Goal: Transaction & Acquisition: Book appointment/travel/reservation

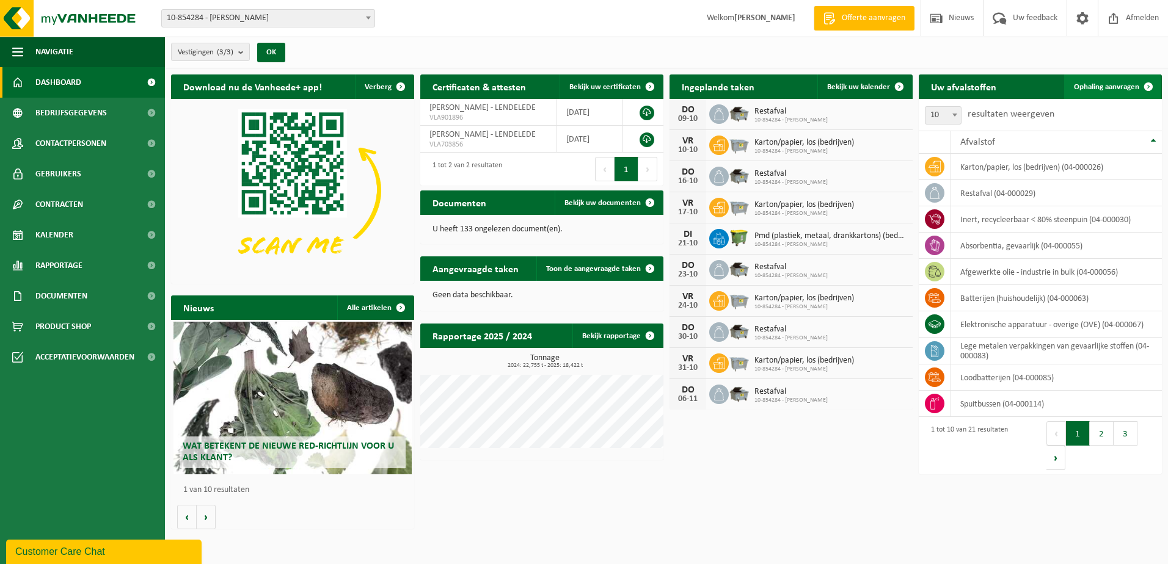
click at [1096, 85] on span "Ophaling aanvragen" at bounding box center [1106, 87] width 65 height 8
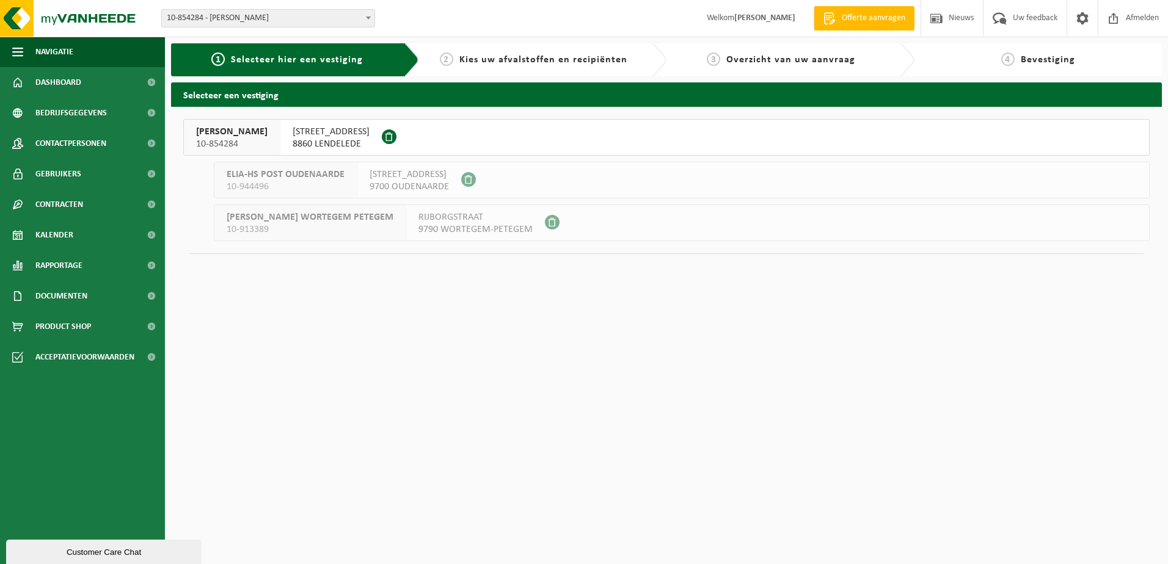
click at [233, 133] on span "[PERSON_NAME]" at bounding box center [231, 132] width 71 height 12
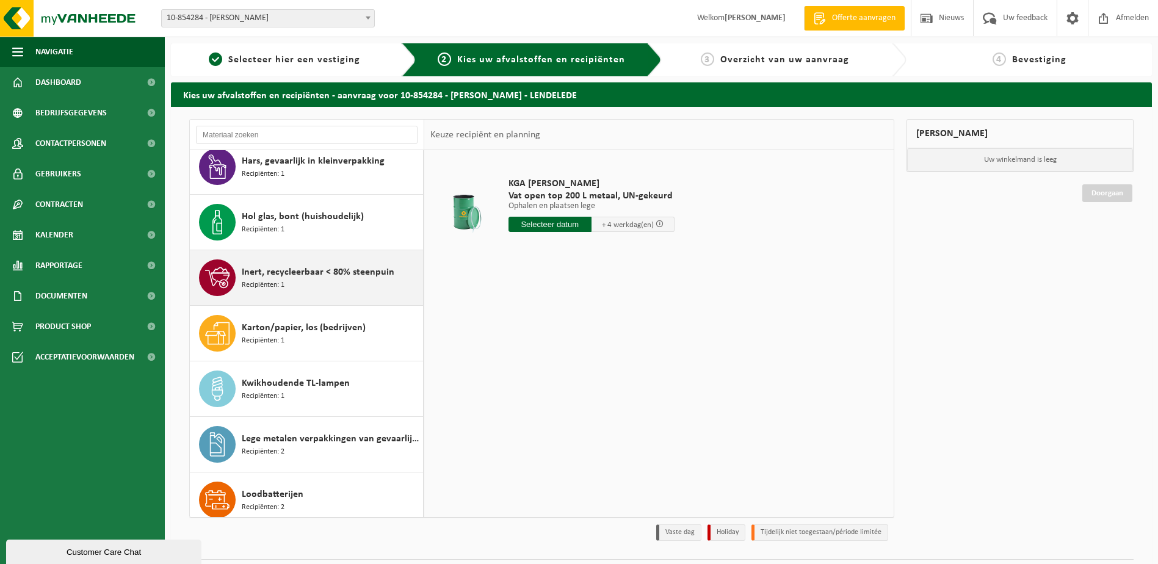
scroll to position [427, 0]
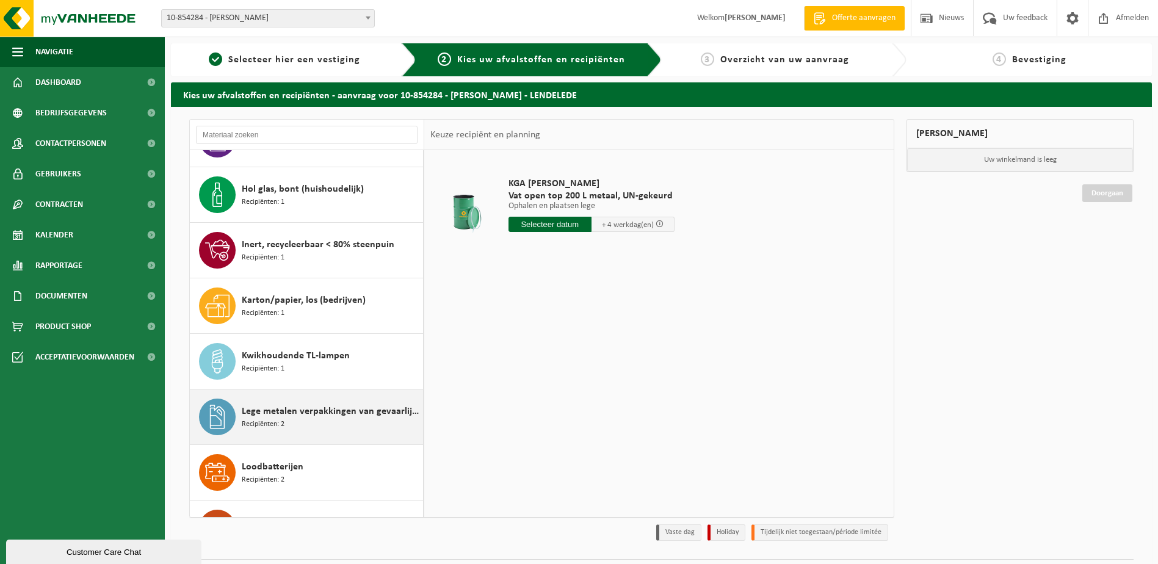
click at [310, 418] on span "Lege metalen verpakkingen van gevaarlijke stoffen" at bounding box center [331, 411] width 178 height 15
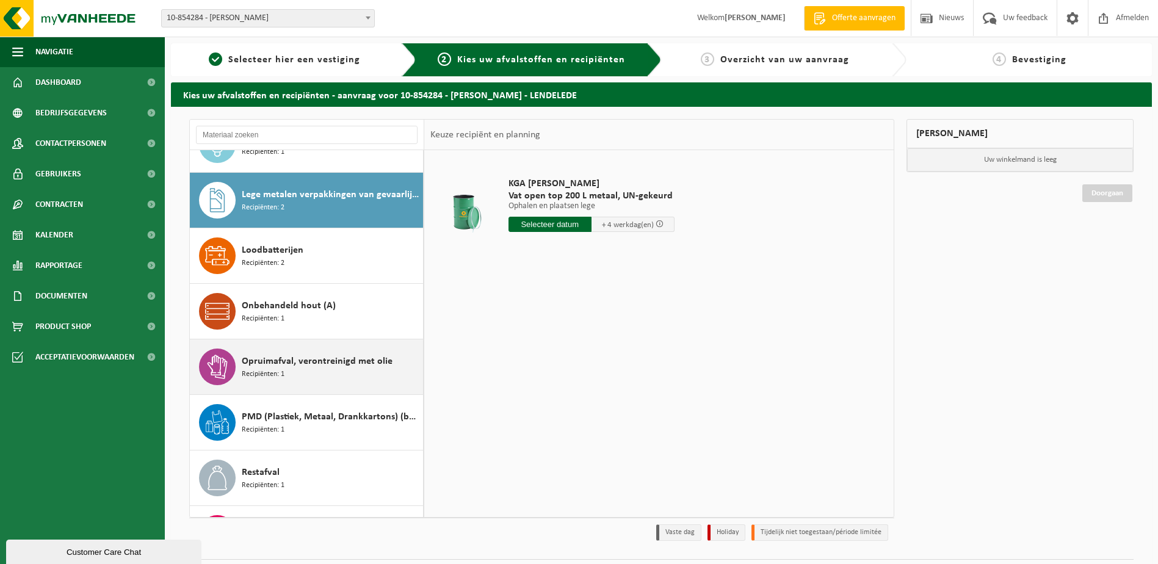
scroll to position [667, 0]
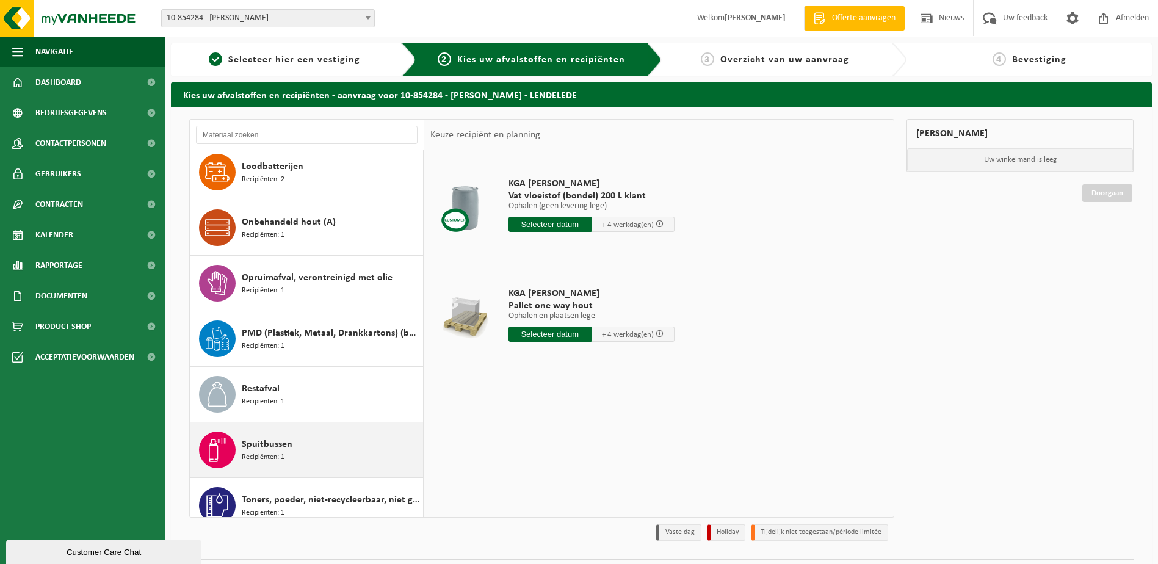
click at [336, 446] on div "Spuitbussen Recipiënten: 1" at bounding box center [331, 450] width 178 height 37
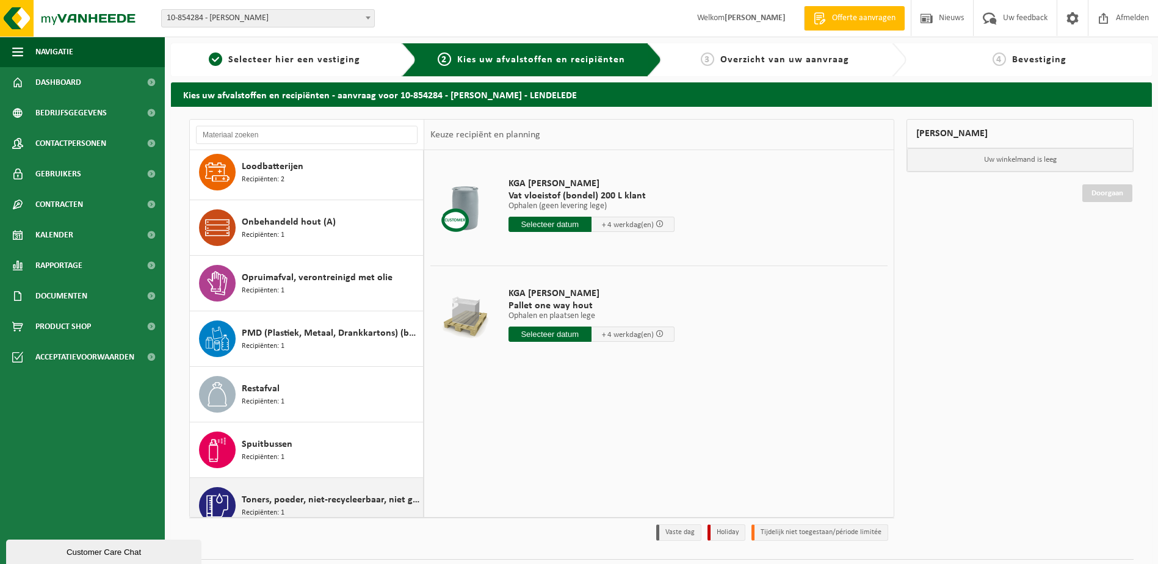
scroll to position [799, 0]
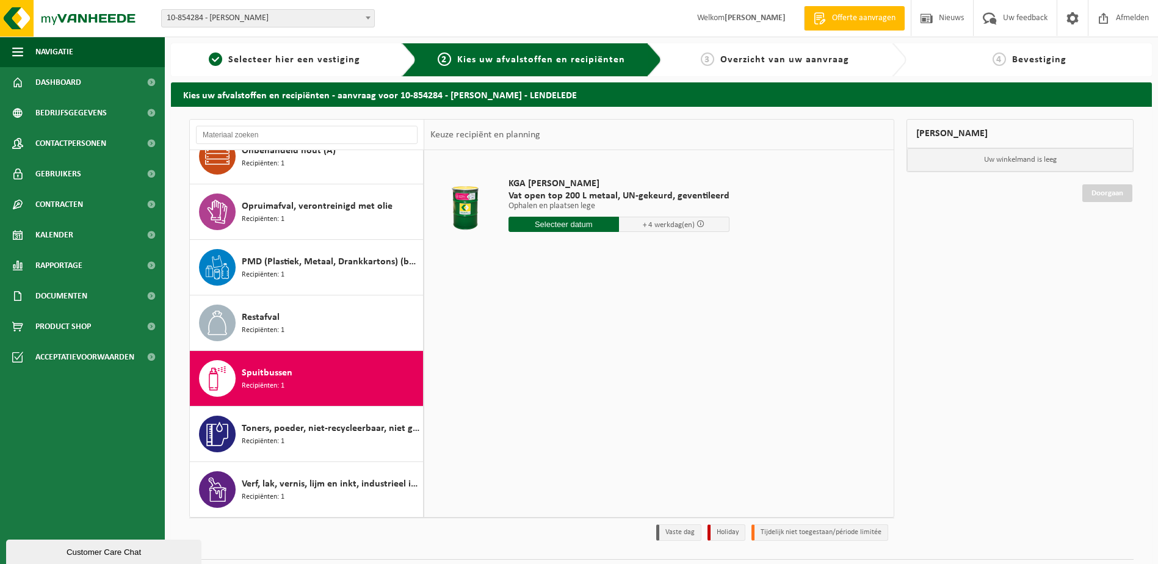
click at [583, 225] on input "text" at bounding box center [564, 224] width 111 height 15
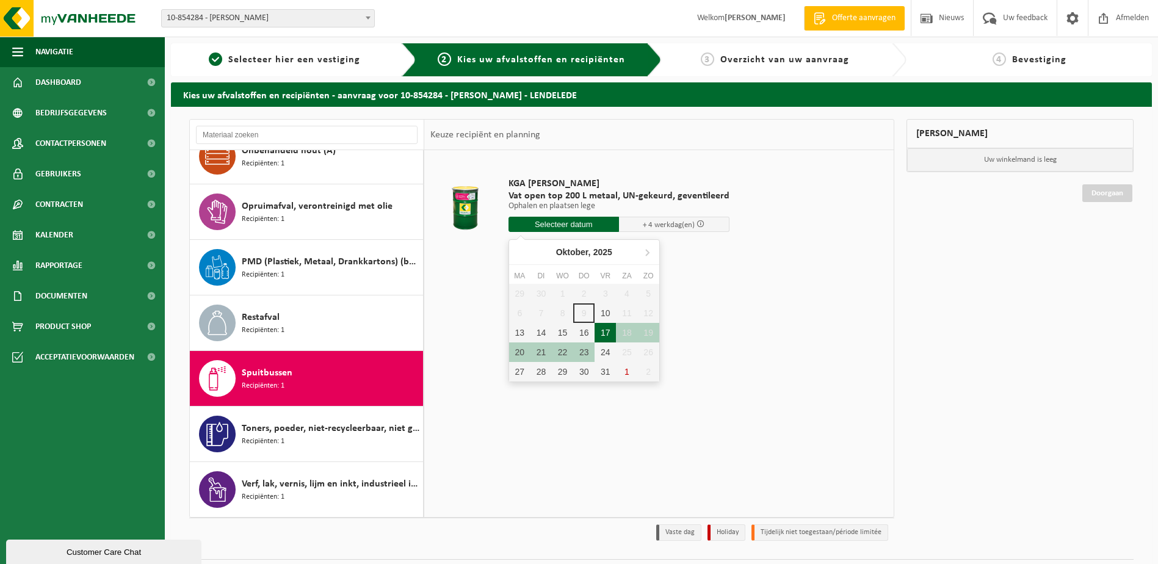
click at [605, 333] on div "17" at bounding box center [605, 333] width 21 height 20
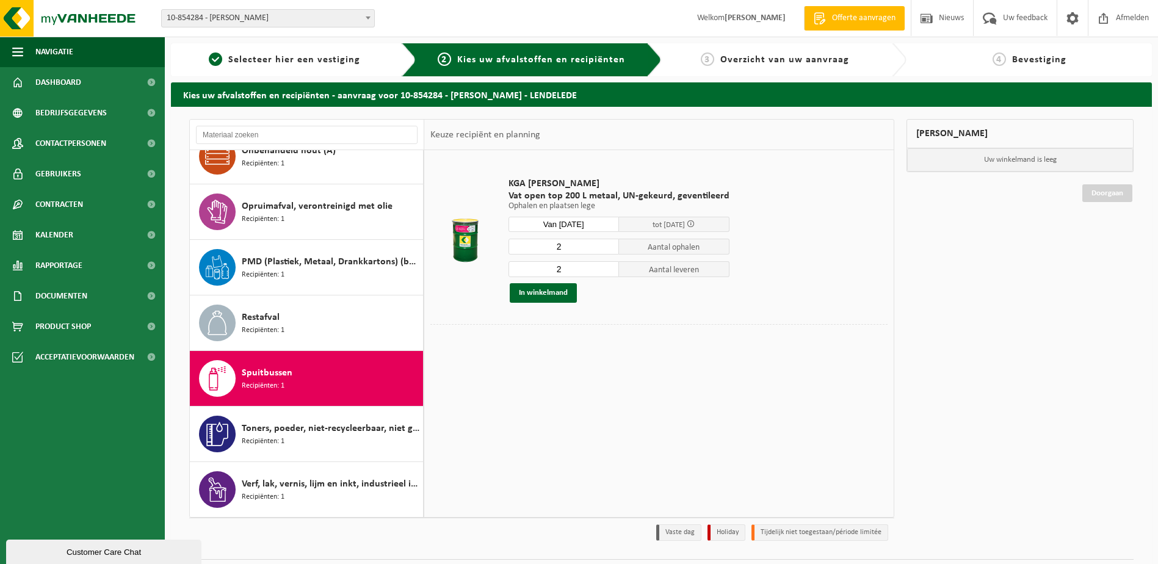
click at [591, 221] on input "Van 2025-10-17" at bounding box center [564, 224] width 111 height 15
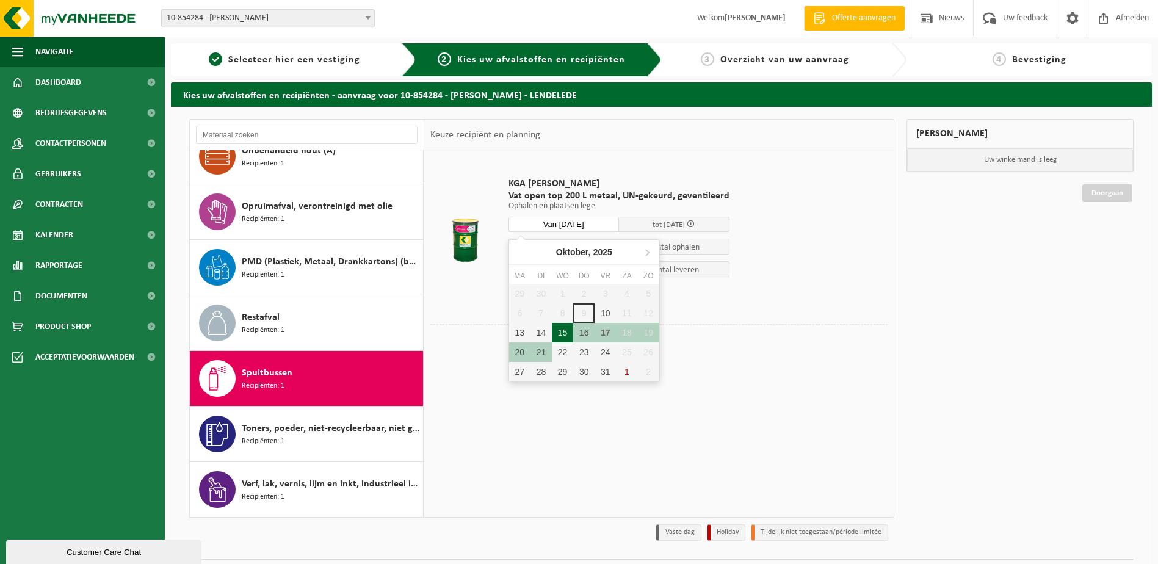
click at [563, 336] on div "15" at bounding box center [562, 333] width 21 height 20
type input "Van 2025-10-15"
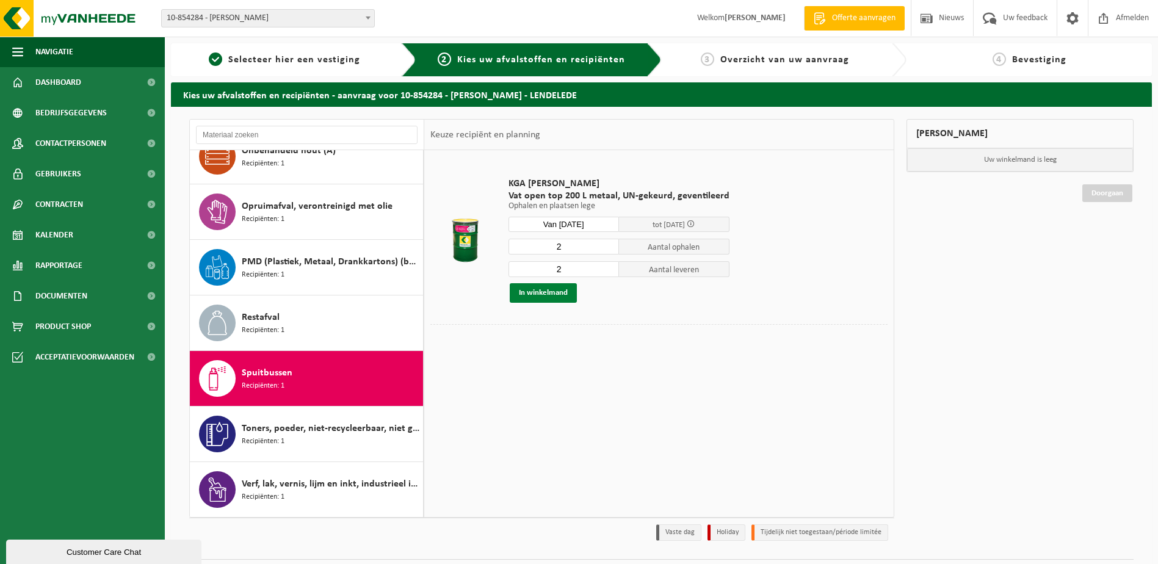
click at [551, 296] on button "In winkelmand" at bounding box center [543, 293] width 67 height 20
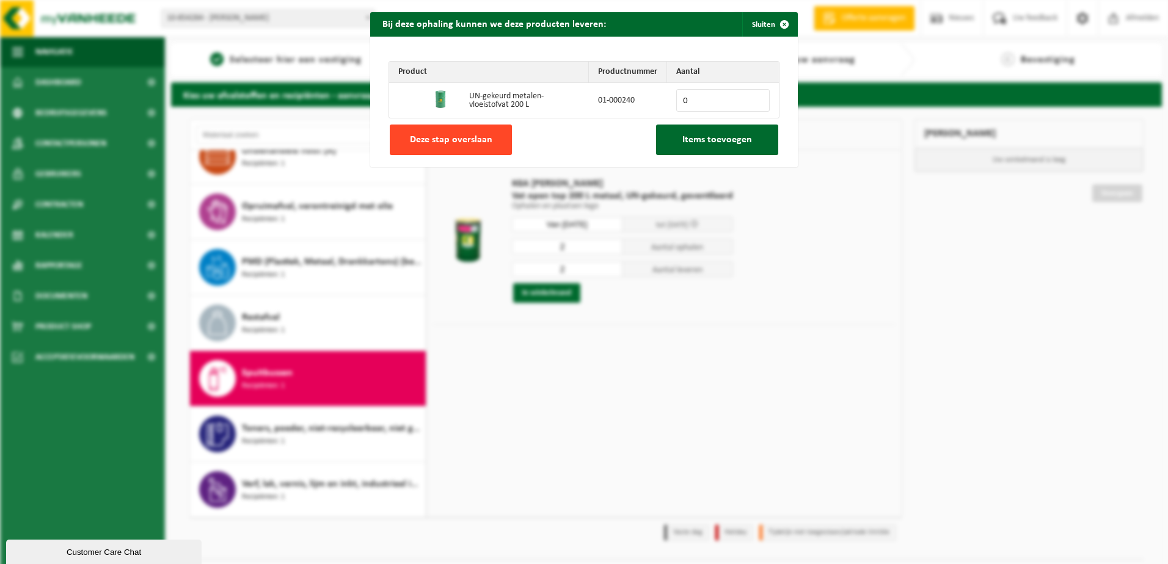
click at [479, 141] on span "Deze stap overslaan" at bounding box center [451, 140] width 82 height 10
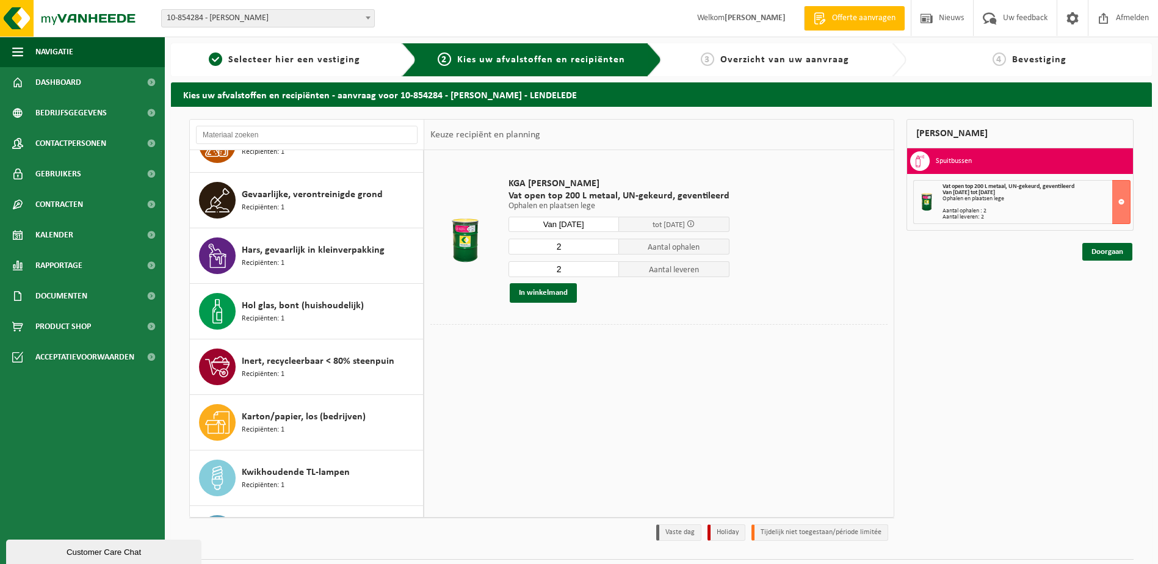
scroll to position [0, 0]
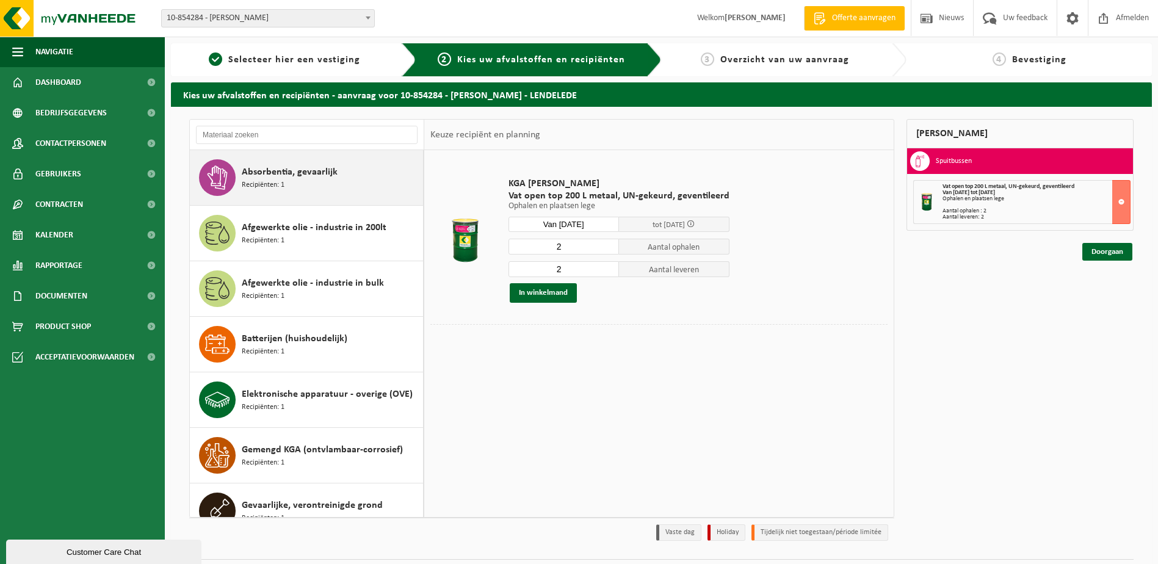
click at [297, 164] on div "Absorbentia, gevaarlijk Recipiënten: 1" at bounding box center [331, 177] width 178 height 37
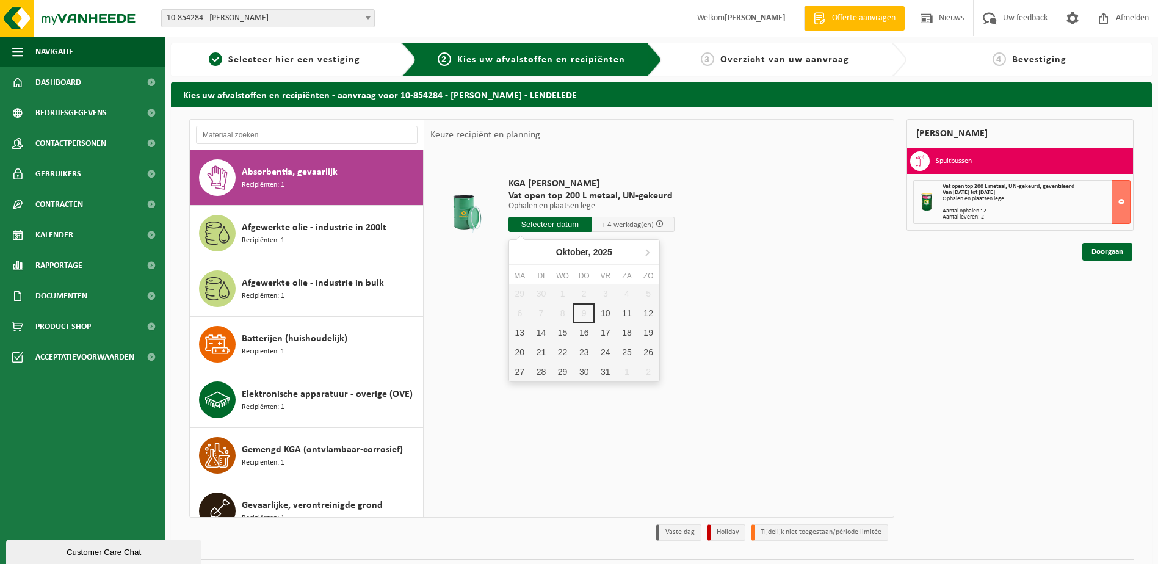
click at [578, 219] on input "text" at bounding box center [550, 224] width 83 height 15
click at [565, 334] on div "15" at bounding box center [562, 333] width 21 height 20
type input "Van 2025-10-15"
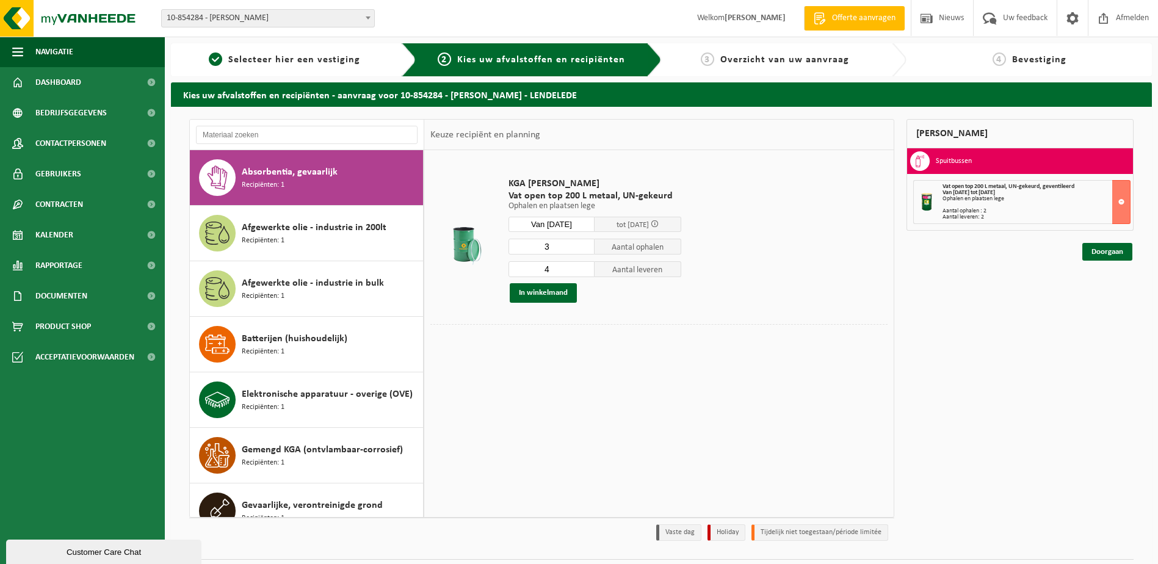
click at [584, 250] on input "3" at bounding box center [552, 247] width 87 height 16
type input "2"
click at [584, 250] on input "2" at bounding box center [552, 247] width 87 height 16
click at [584, 269] on input "3" at bounding box center [552, 269] width 87 height 16
type input "2"
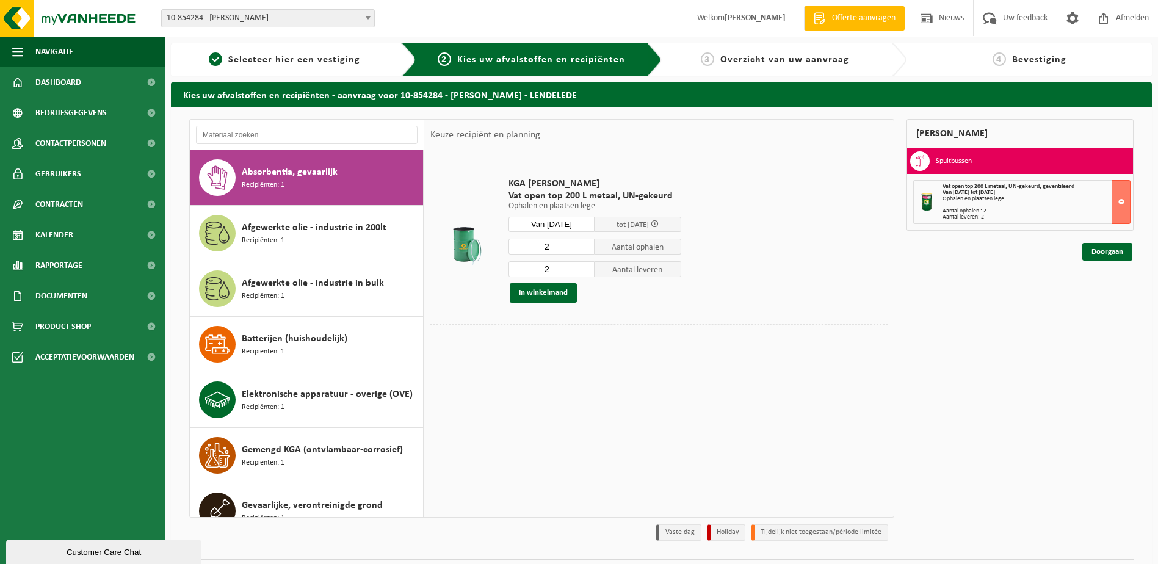
click at [583, 271] on input "2" at bounding box center [552, 269] width 87 height 16
click at [555, 293] on button "In winkelmand" at bounding box center [543, 293] width 67 height 20
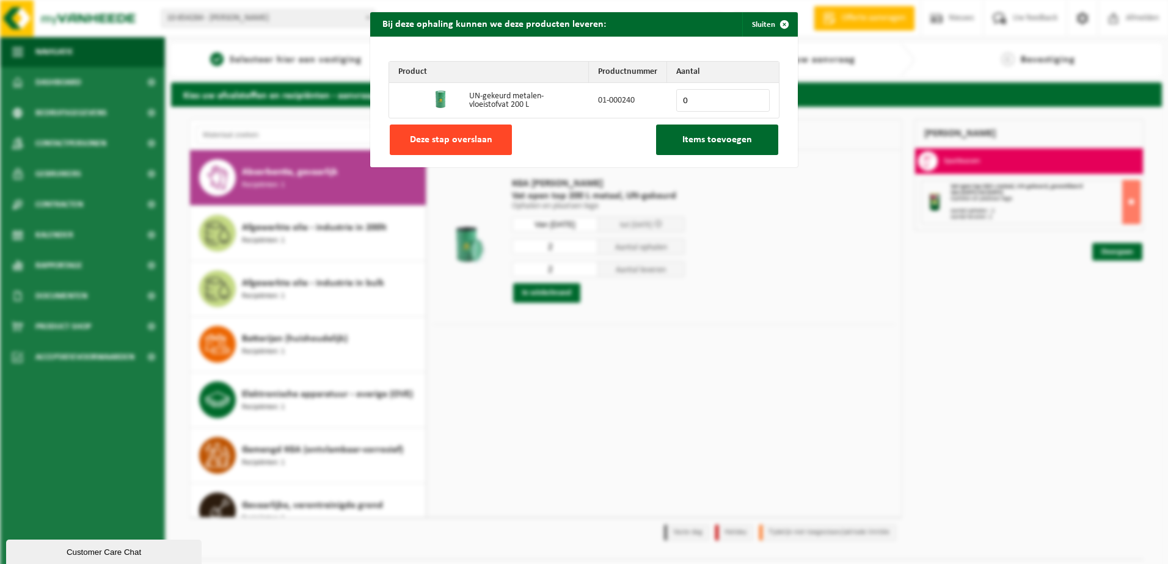
click at [472, 131] on button "Deze stap overslaan" at bounding box center [451, 140] width 122 height 31
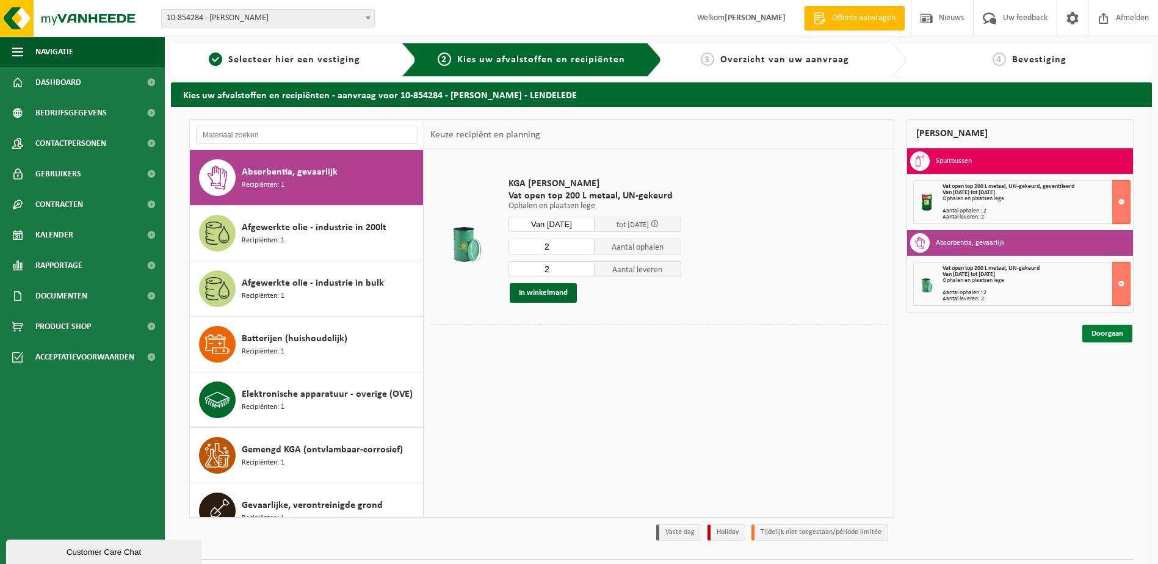
click at [1112, 333] on link "Doorgaan" at bounding box center [1108, 334] width 50 height 18
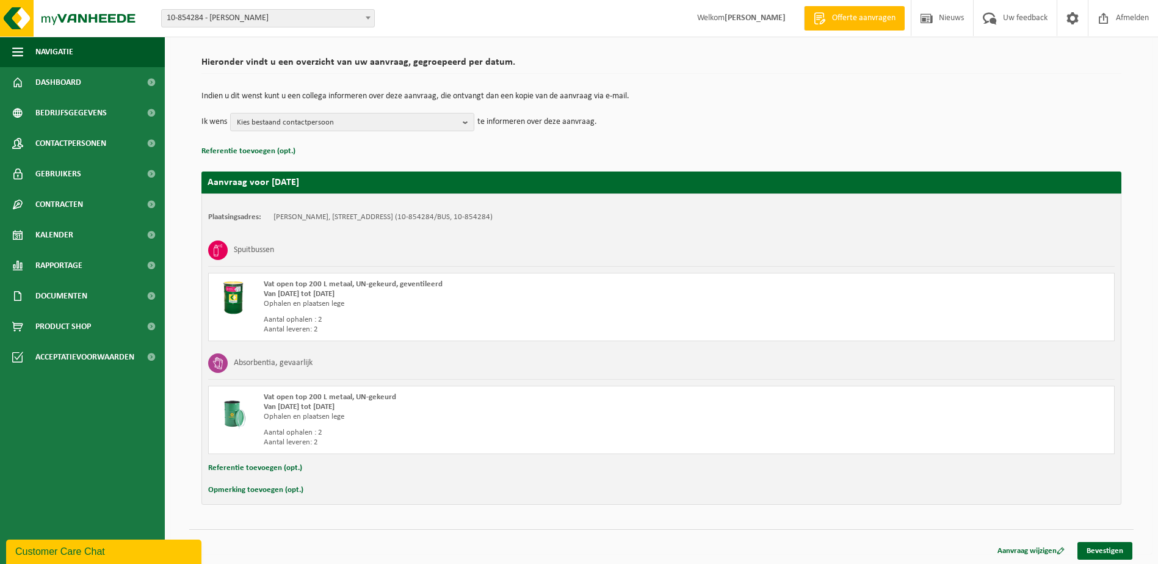
scroll to position [82, 0]
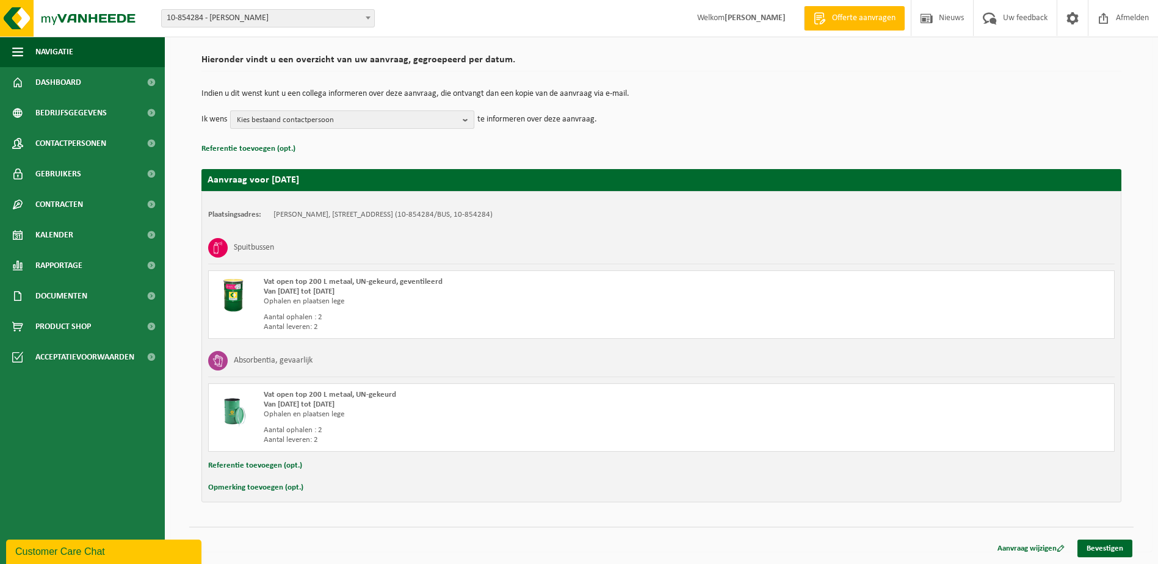
click at [463, 117] on b "button" at bounding box center [468, 119] width 11 height 17
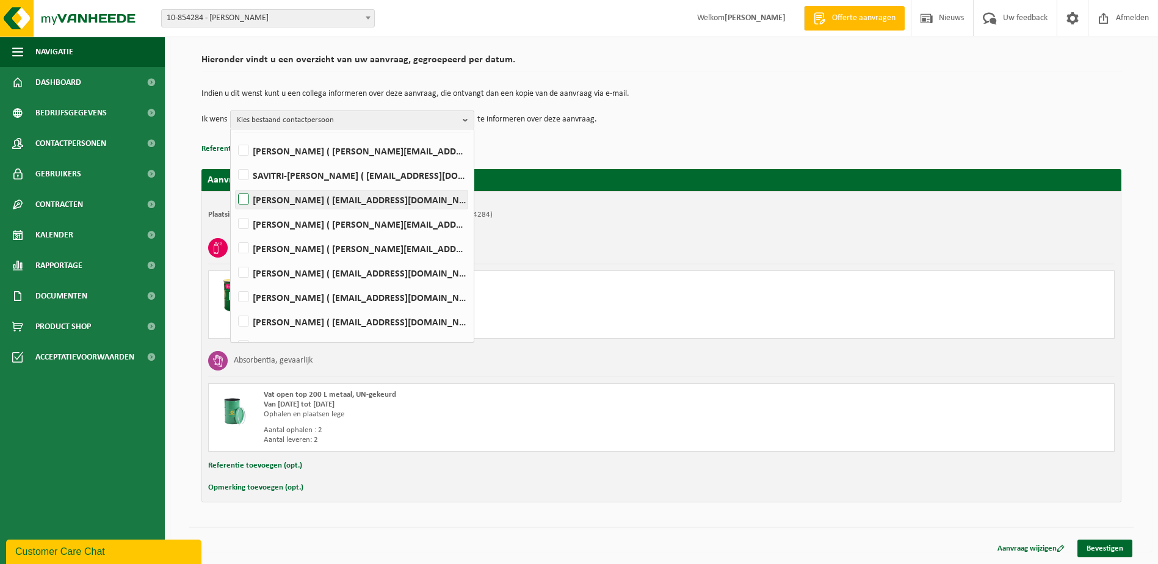
scroll to position [56, 0]
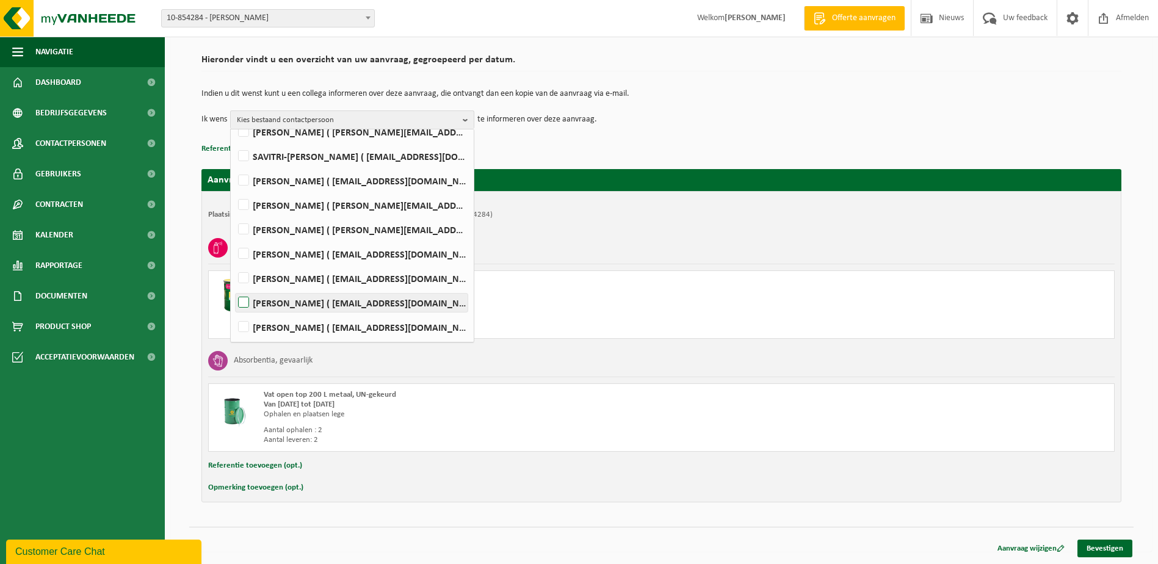
click at [292, 308] on label "JULIE VANHAEREN ( lenlocadmsup@elia.be )" at bounding box center [352, 303] width 232 height 18
click at [234, 288] on input "JULIE VANHAEREN ( lenlocadmsup@elia.be )" at bounding box center [233, 287] width 1 height 1
checkbox input "true"
click at [1105, 550] on link "Bevestigen" at bounding box center [1105, 549] width 55 height 18
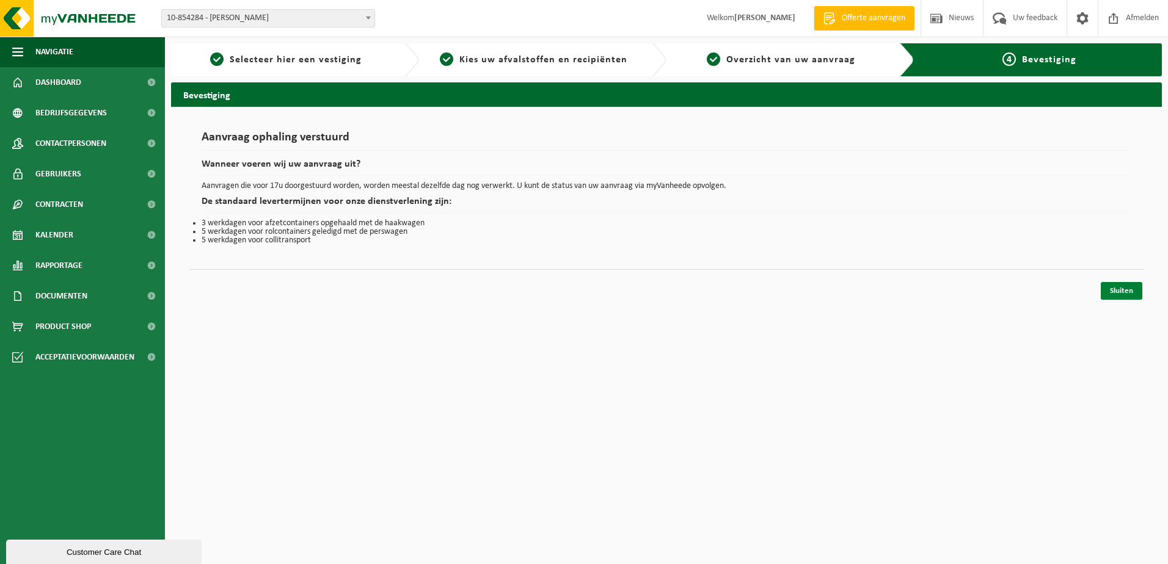
click at [1118, 291] on link "Sluiten" at bounding box center [1121, 291] width 42 height 18
